Goal: Task Accomplishment & Management: Complete application form

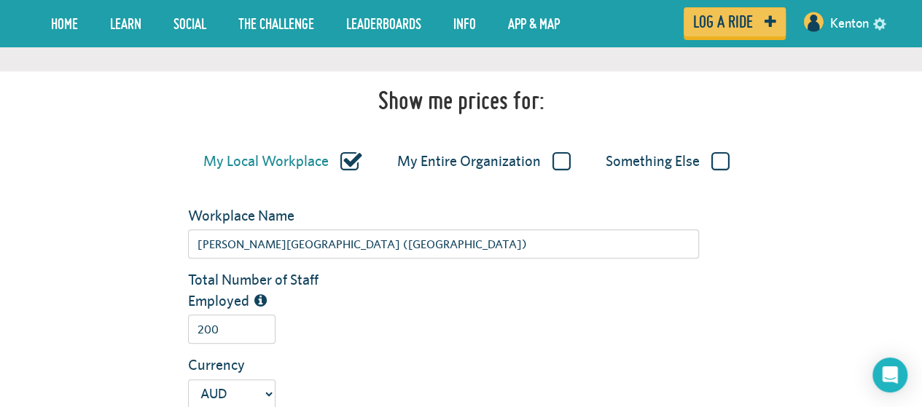
scroll to position [364, 0]
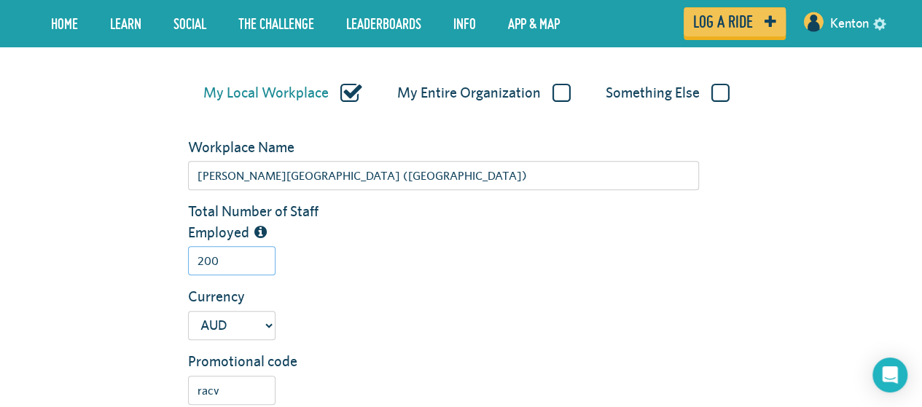
click at [235, 258] on input "200" at bounding box center [231, 260] width 87 height 29
type input "2"
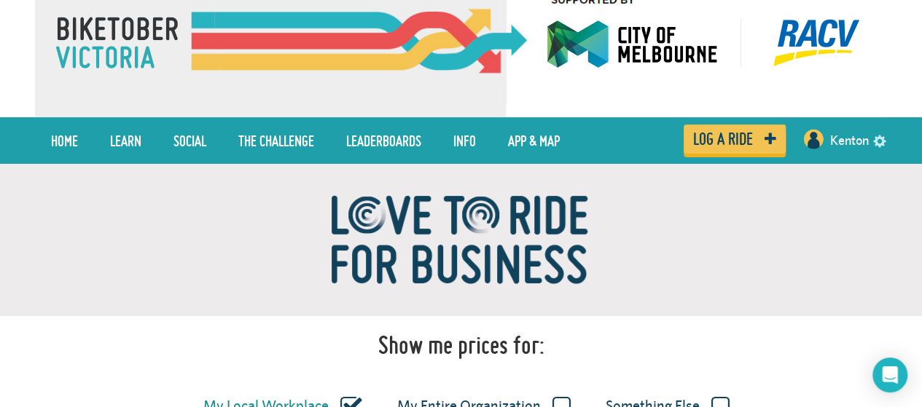
scroll to position [146, 0]
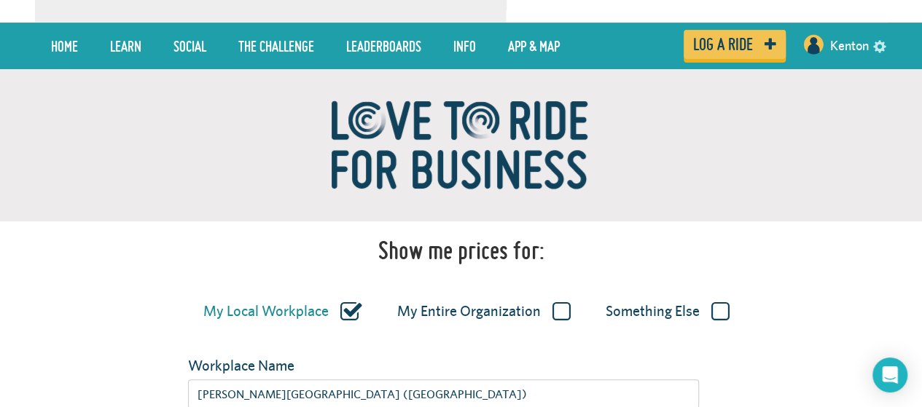
type input "2300"
click at [719, 318] on label "Something Else" at bounding box center [667, 311] width 124 height 19
click at [0, 0] on input "Something Else" at bounding box center [0, 0] width 0 height 0
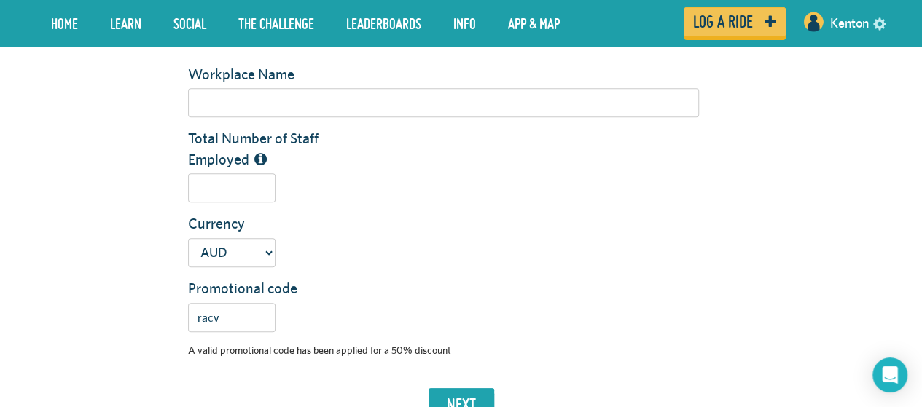
scroll to position [583, 0]
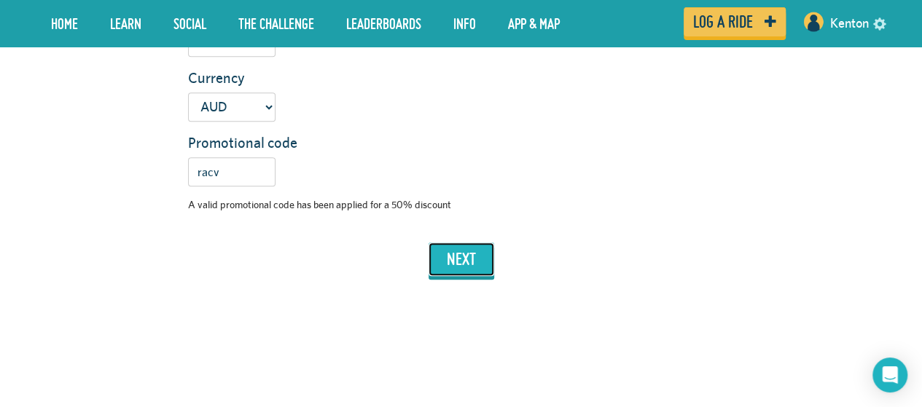
click at [453, 267] on button "next" at bounding box center [461, 260] width 66 height 34
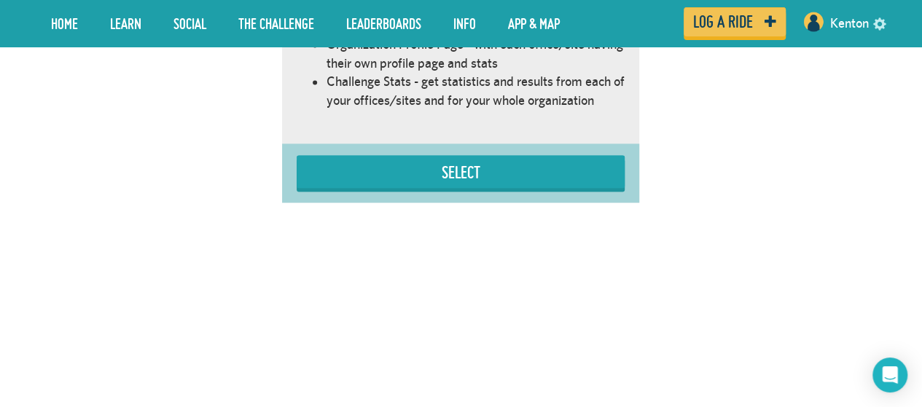
scroll to position [1056, 0]
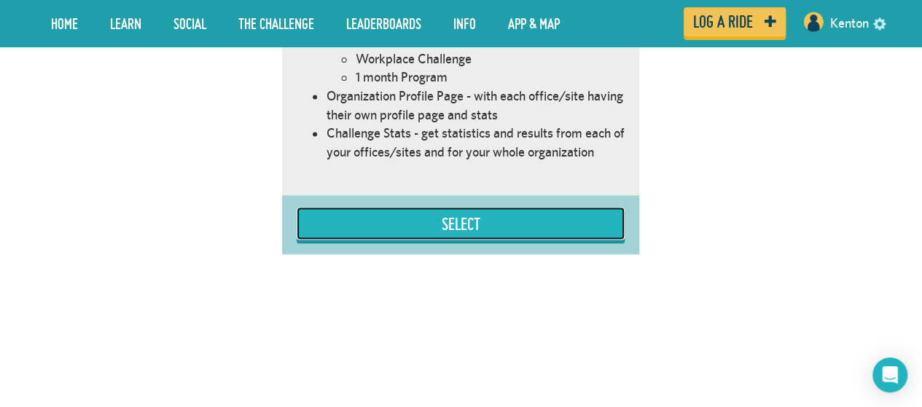
click at [460, 207] on button "Select" at bounding box center [461, 223] width 328 height 33
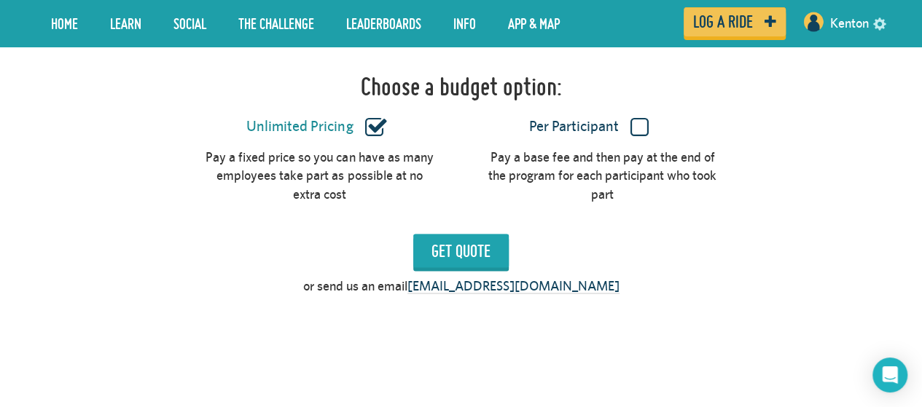
scroll to position [1346, 0]
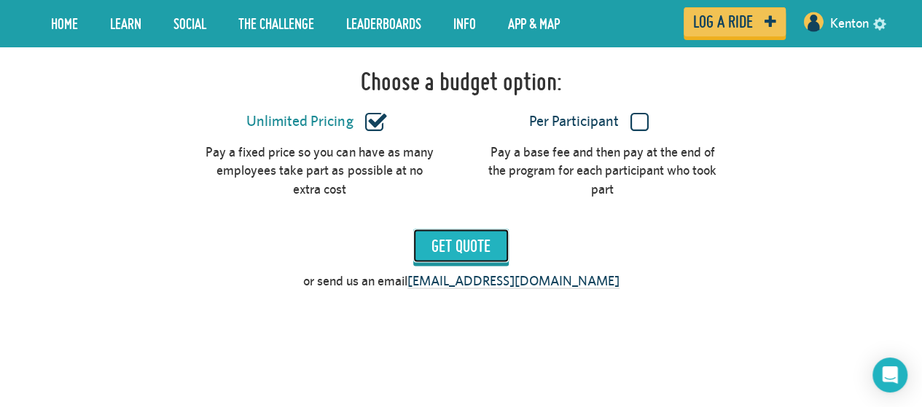
click at [465, 229] on input "Get Quote" at bounding box center [460, 246] width 95 height 34
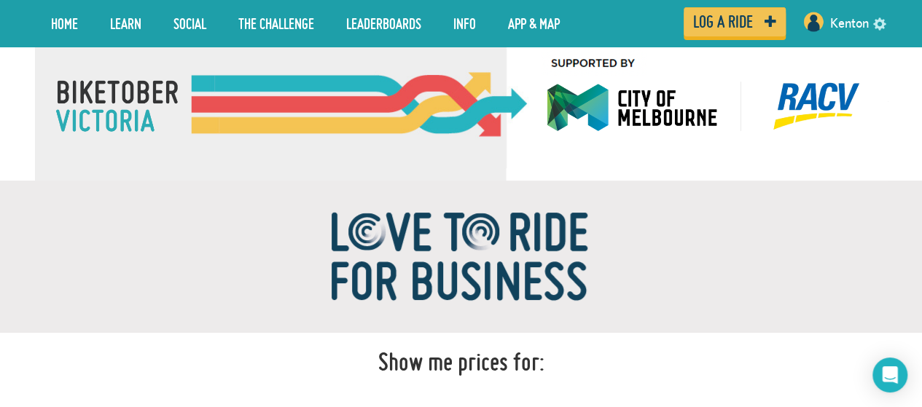
scroll to position [0, 0]
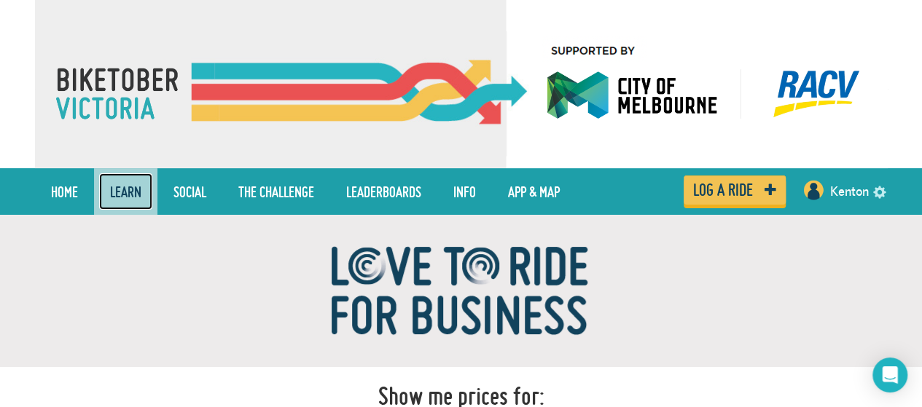
click at [107, 188] on link "LEARN" at bounding box center [125, 191] width 53 height 36
